Goal: Information Seeking & Learning: Learn about a topic

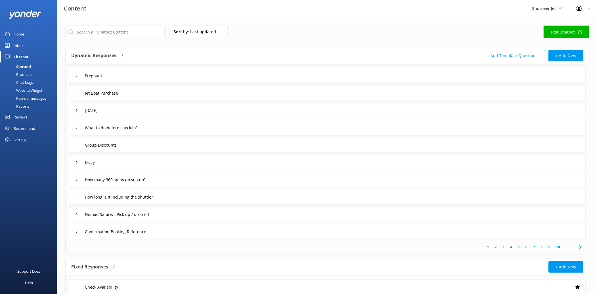
click at [30, 43] on link "Inbox" at bounding box center [28, 45] width 57 height 11
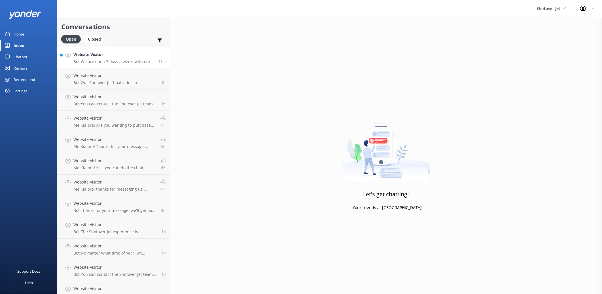
click at [104, 60] on p "Bot: We are open 7 days a week, with our jet boats operating from 9:30am until …" at bounding box center [113, 61] width 81 height 5
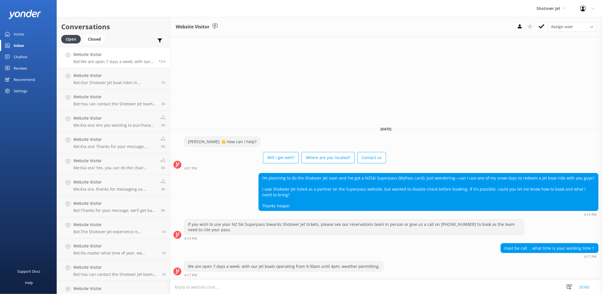
click at [29, 54] on link "Chatbot" at bounding box center [28, 56] width 57 height 11
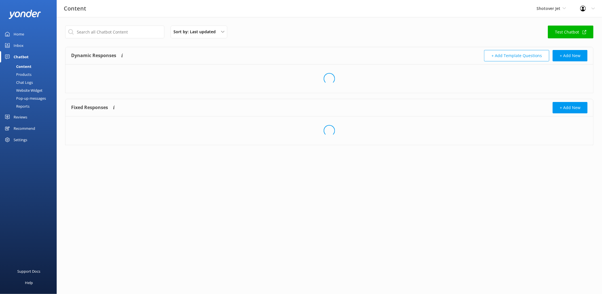
click at [24, 36] on link "Home" at bounding box center [28, 33] width 57 height 11
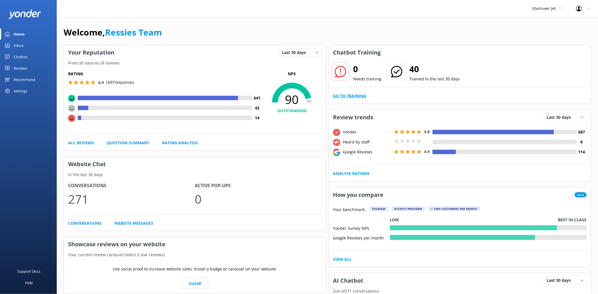
click at [340, 96] on link "Go to Training" at bounding box center [349, 96] width 33 height 6
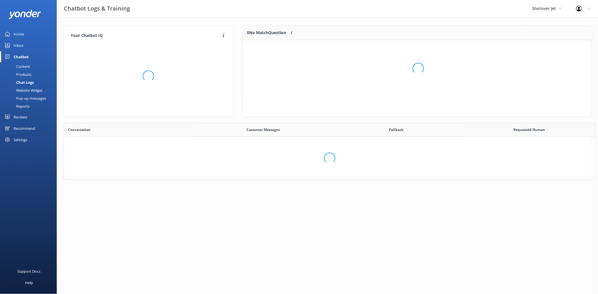
scroll to position [66, 344]
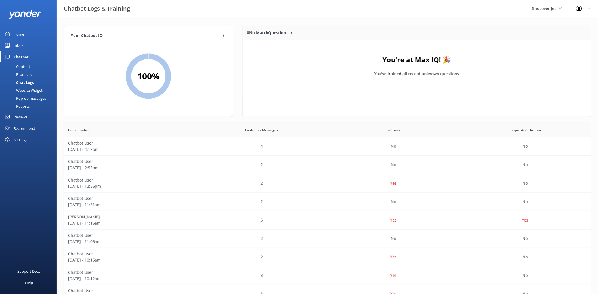
click at [19, 43] on div "Inbox" at bounding box center [19, 45] width 10 height 11
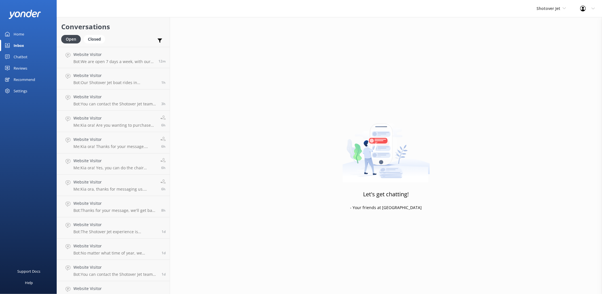
click at [28, 56] on link "Chatbot" at bounding box center [28, 56] width 57 height 11
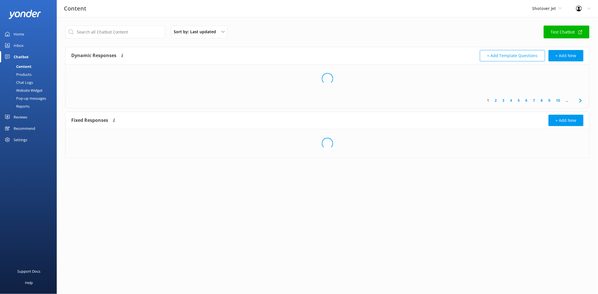
click at [31, 82] on div "Chat Logs" at bounding box center [18, 82] width 30 height 8
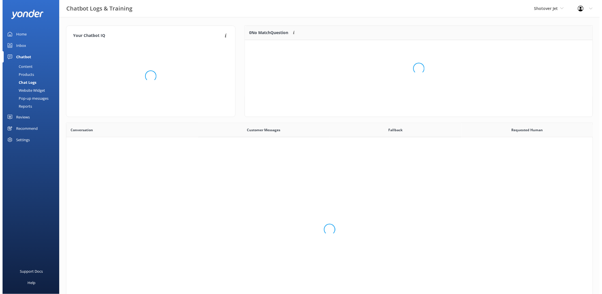
scroll to position [194, 522]
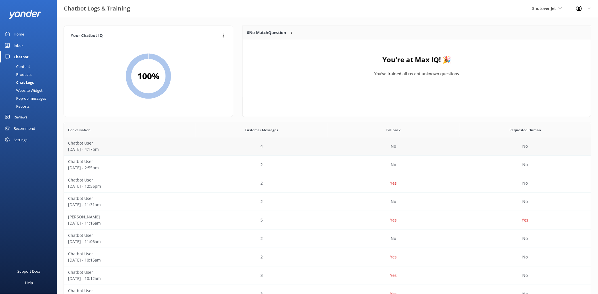
click at [161, 147] on p "[DATE] - 4:17pm" at bounding box center [129, 149] width 123 height 6
